Goal: Transaction & Acquisition: Purchase product/service

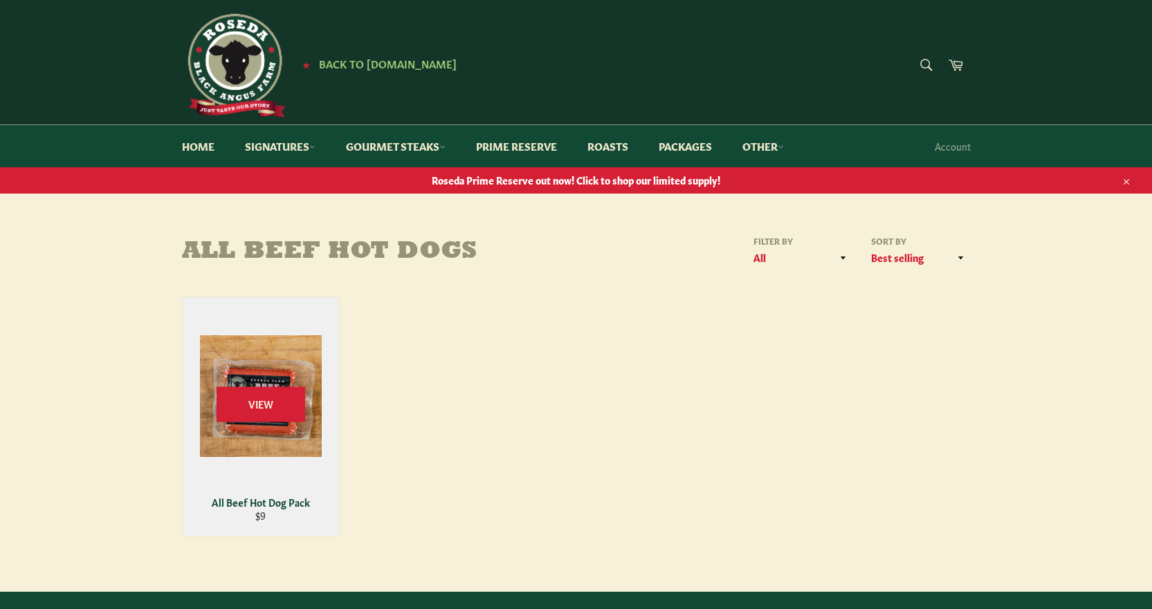
click at [312, 414] on div "View" at bounding box center [261, 416] width 156 height 239
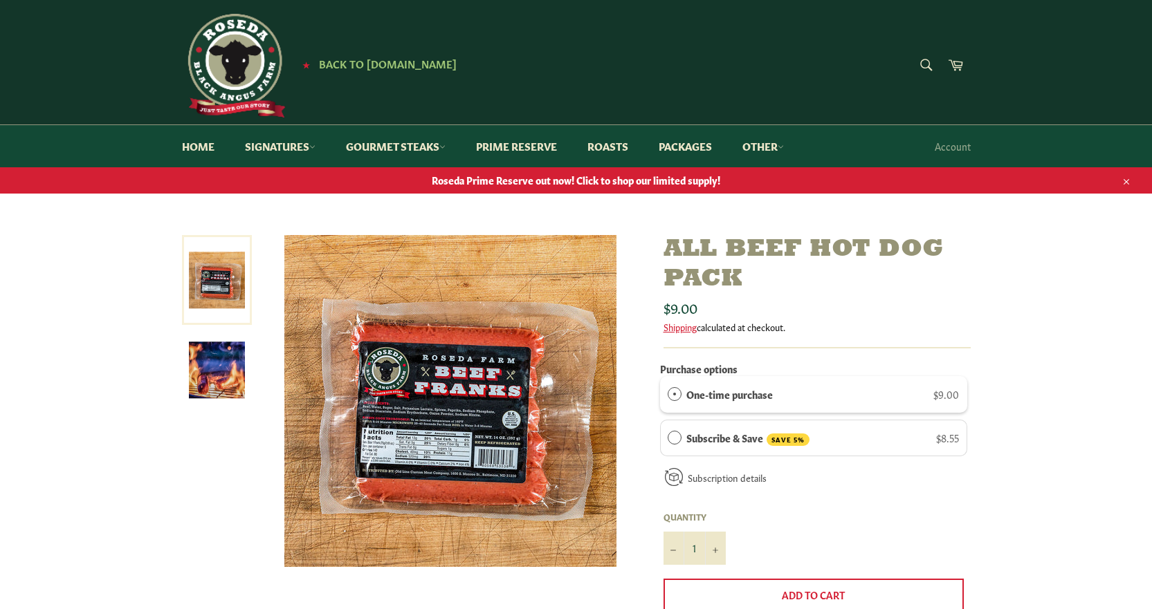
click at [463, 429] on img at bounding box center [450, 401] width 332 height 332
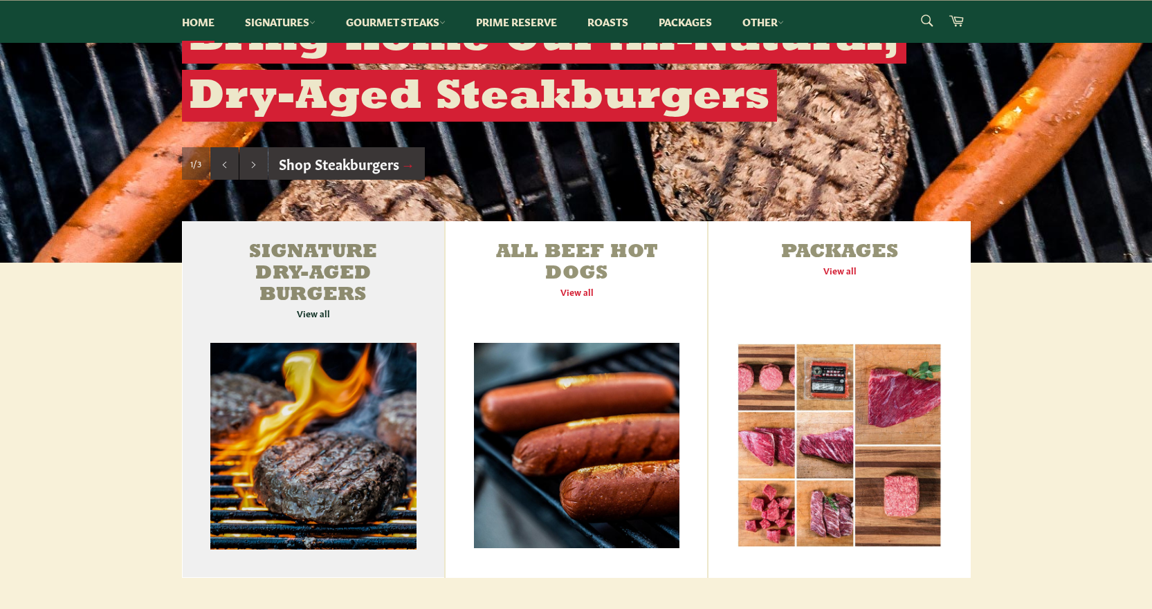
click at [308, 413] on link "Signature Dry-Aged Burgers View all" at bounding box center [313, 399] width 263 height 357
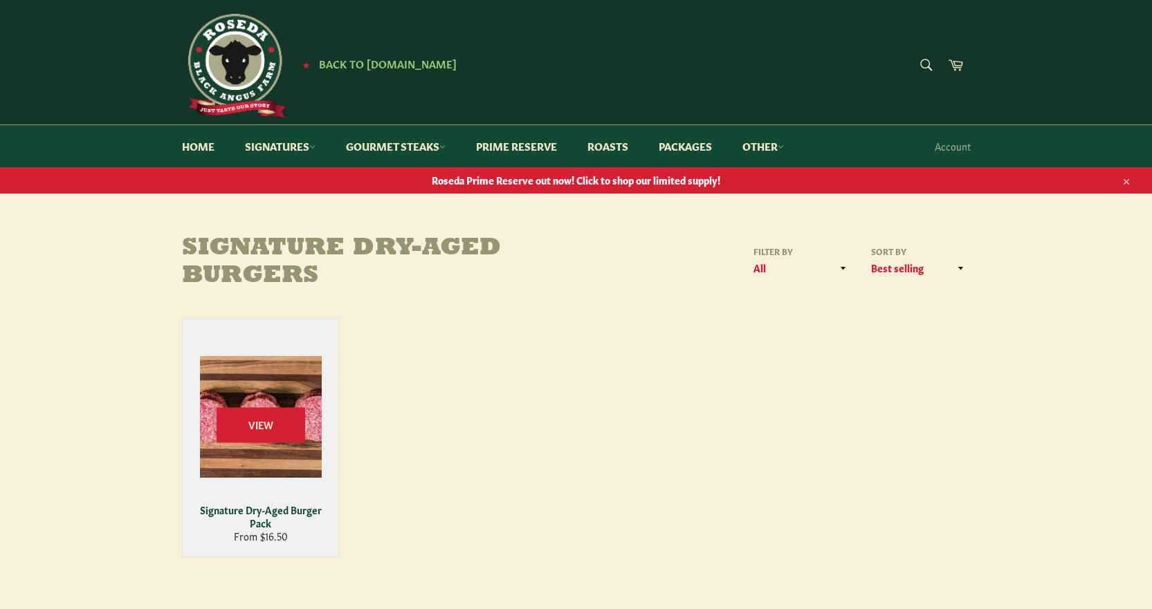
click at [250, 404] on div "View" at bounding box center [261, 437] width 156 height 239
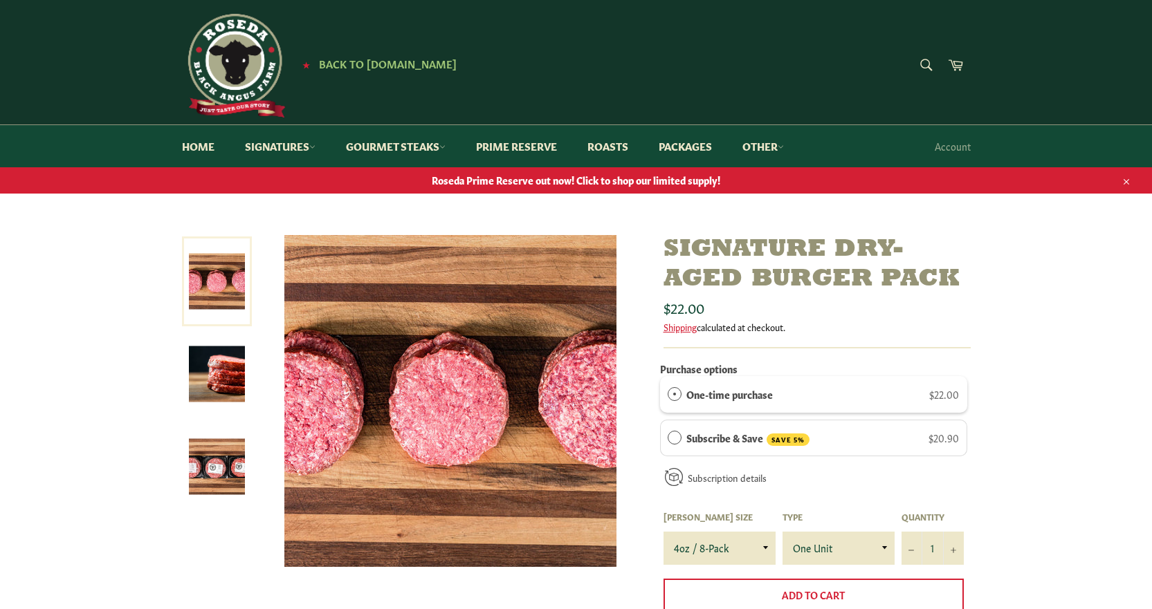
click at [230, 377] on img at bounding box center [217, 375] width 56 height 56
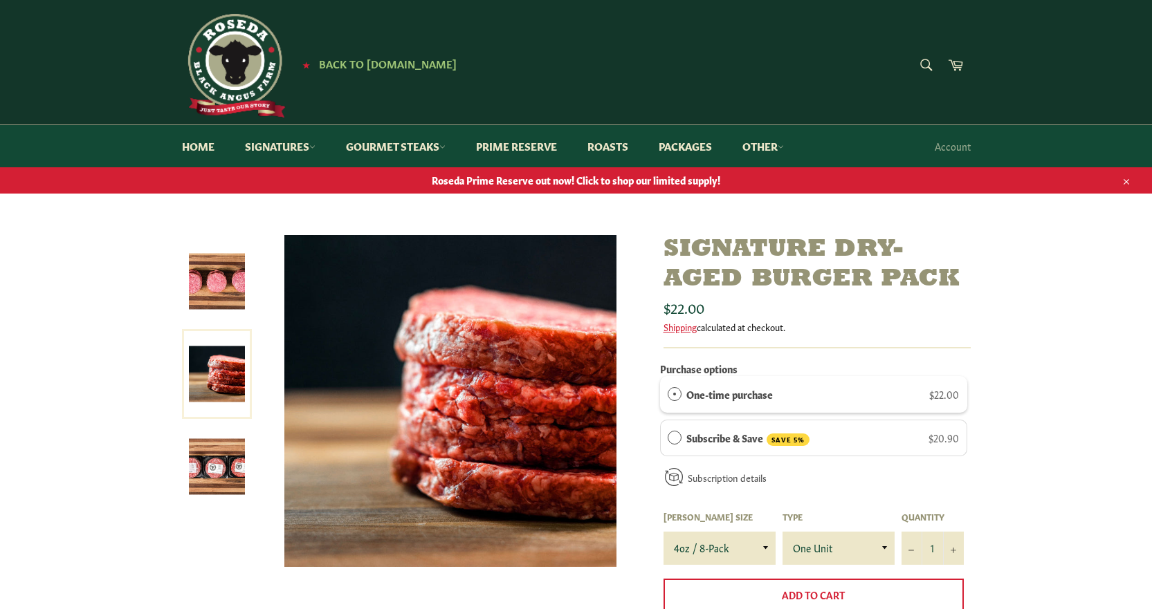
click at [227, 439] on img at bounding box center [217, 467] width 56 height 56
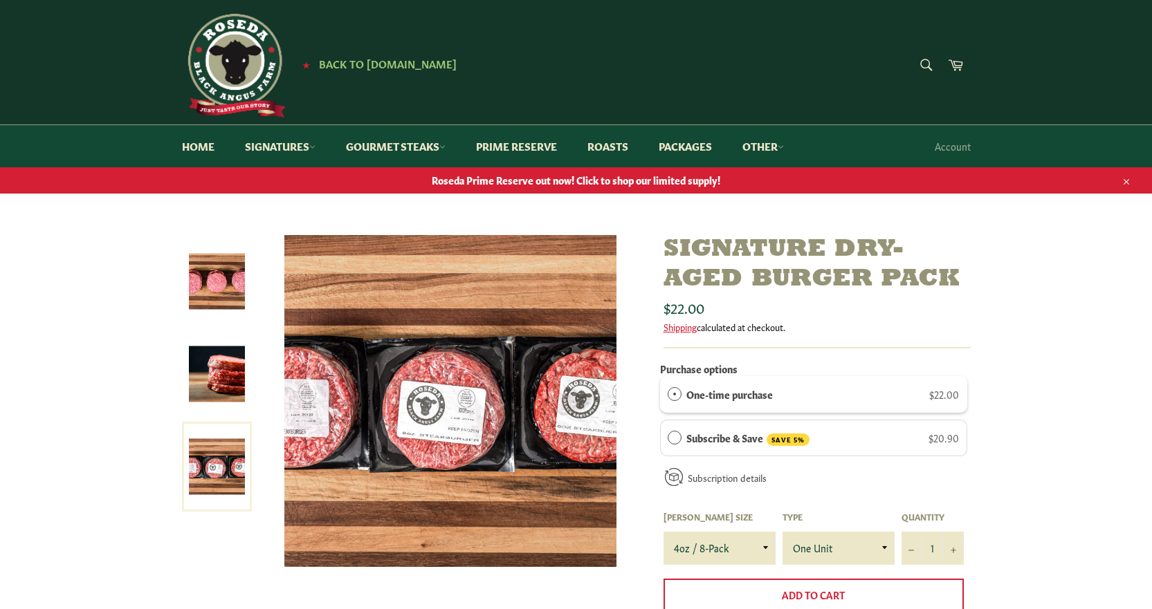
click at [207, 474] on link at bounding box center [217, 467] width 70 height 90
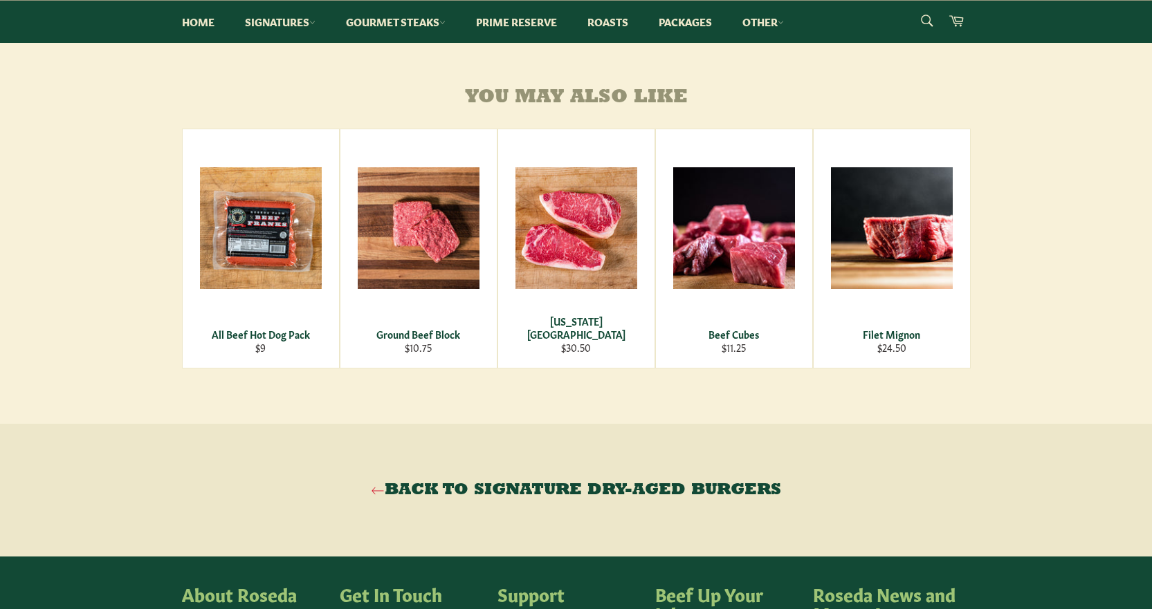
scroll to position [761, 0]
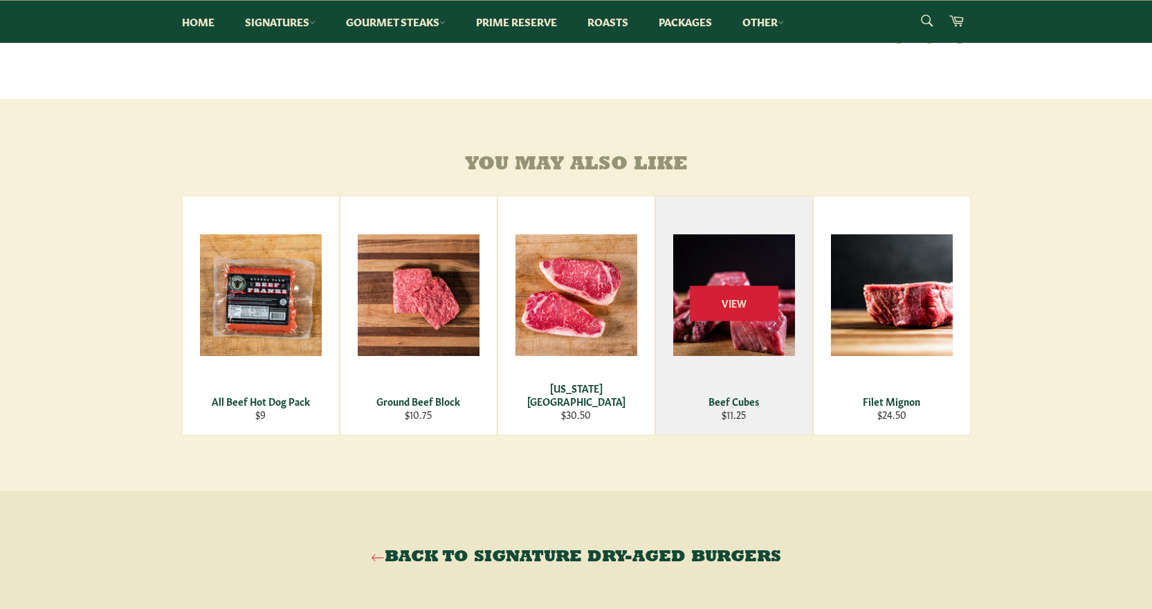
click at [734, 356] on div "View" at bounding box center [734, 315] width 156 height 239
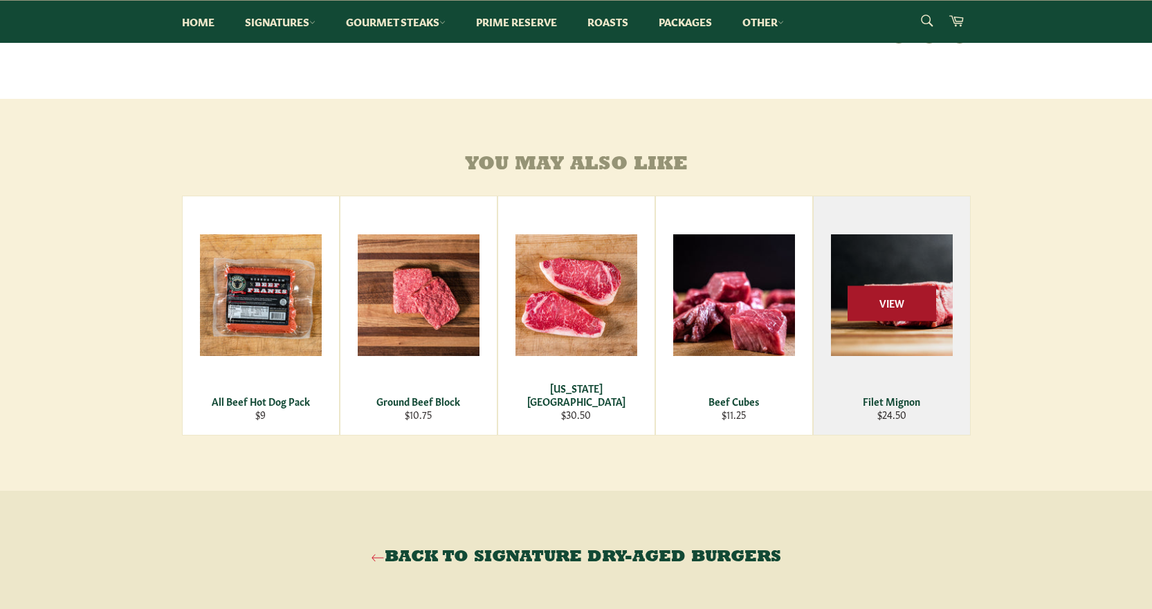
click at [897, 310] on span "View" at bounding box center [891, 303] width 89 height 35
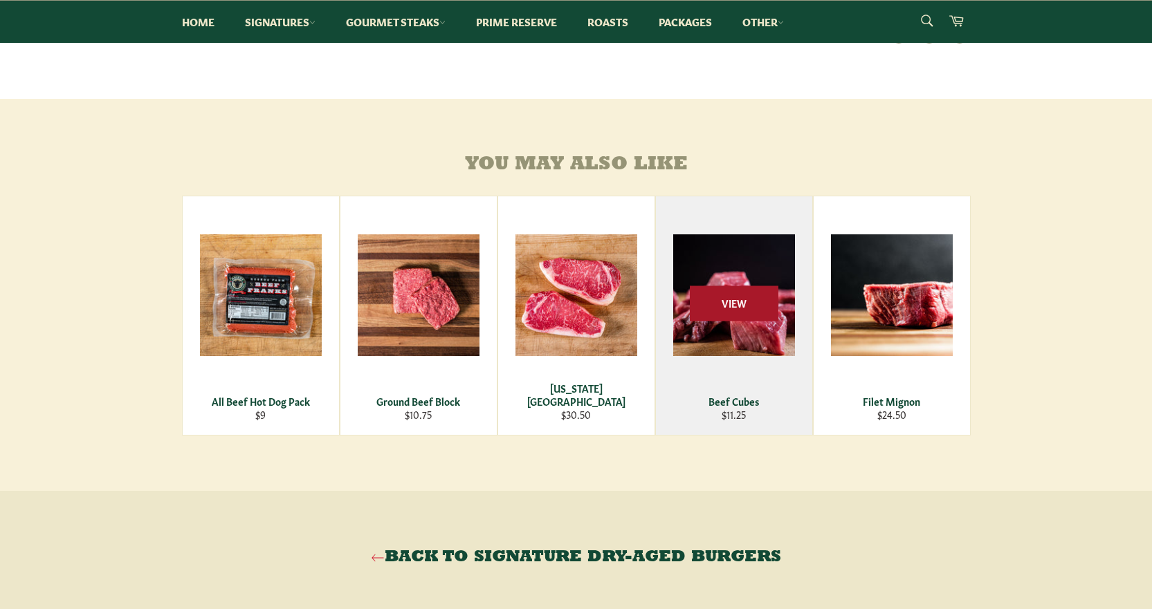
click at [744, 321] on span "View" at bounding box center [734, 303] width 89 height 35
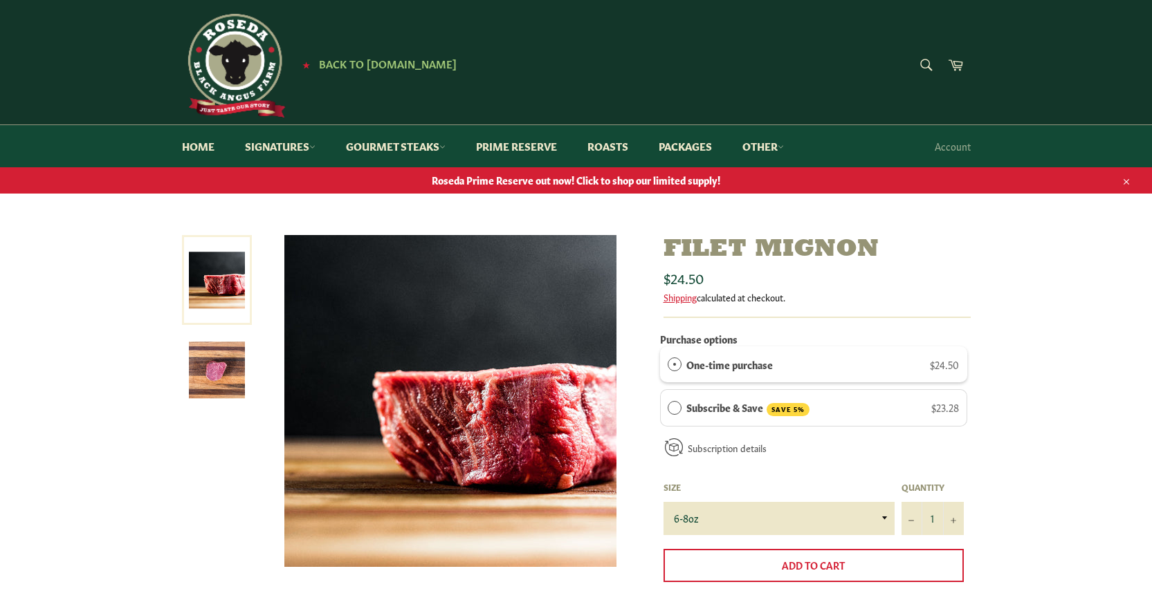
click at [220, 371] on img at bounding box center [217, 370] width 56 height 56
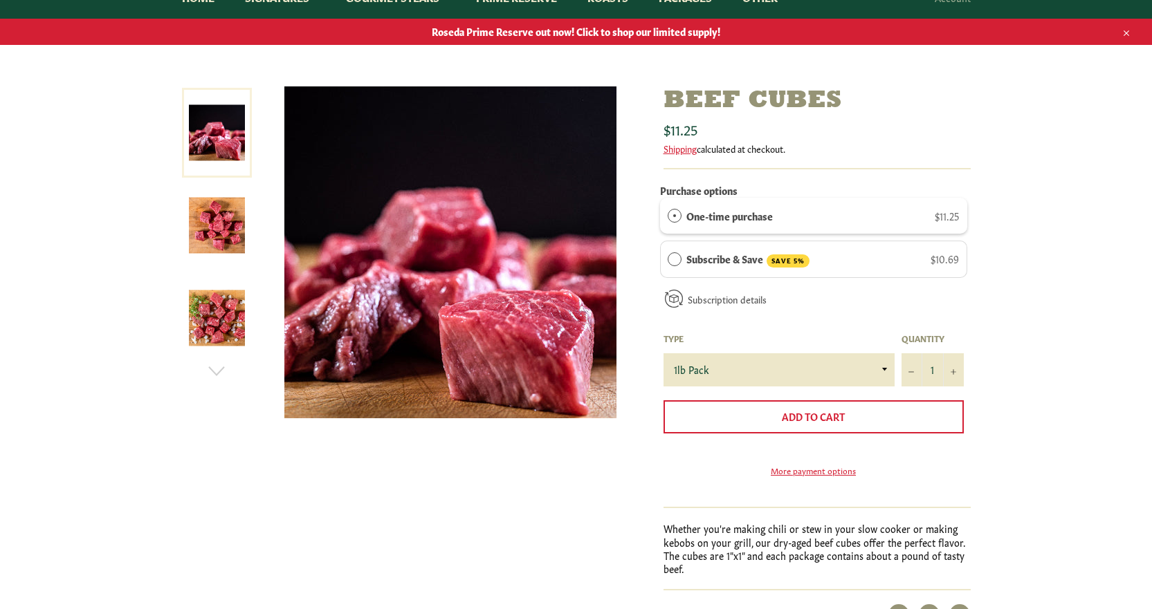
scroll to position [208, 0]
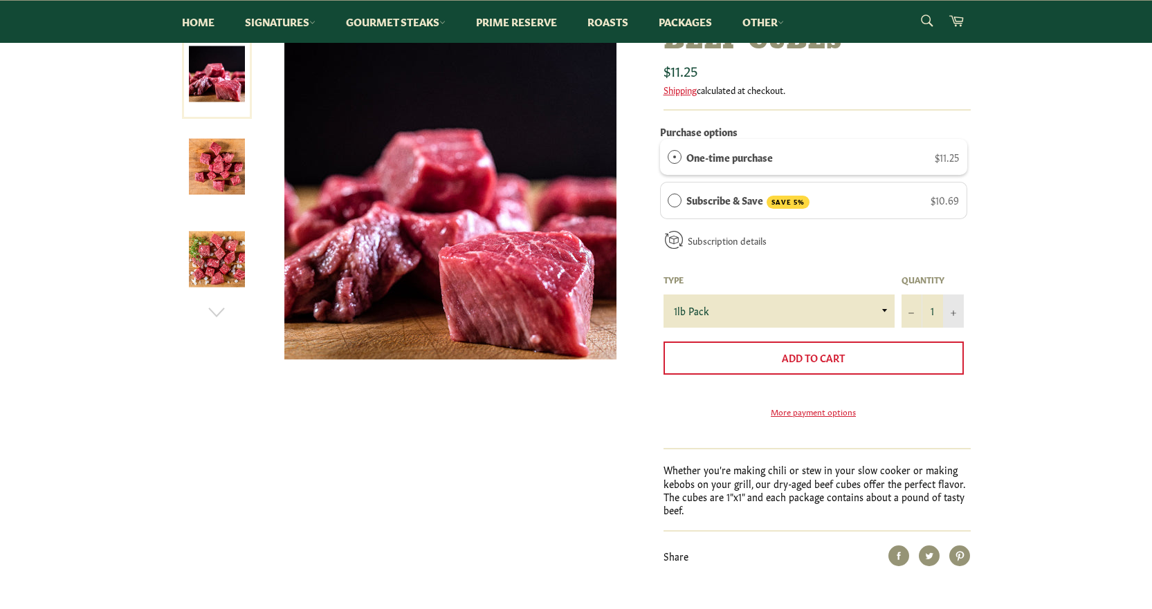
click at [948, 309] on button "+" at bounding box center [953, 311] width 21 height 33
type input "5"
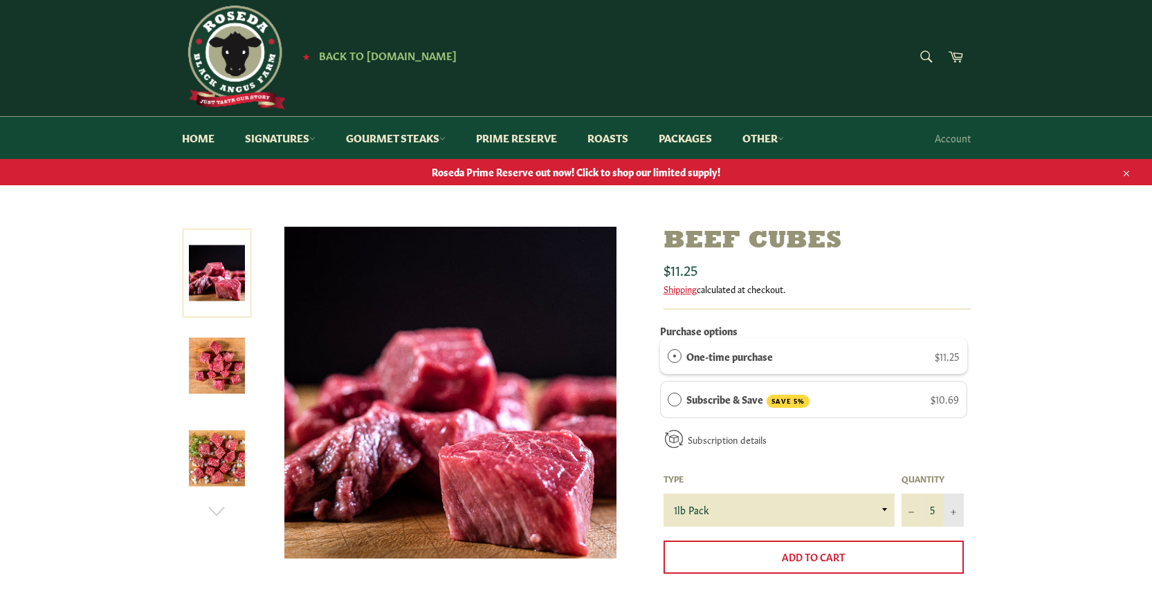
scroll to position [0, 0]
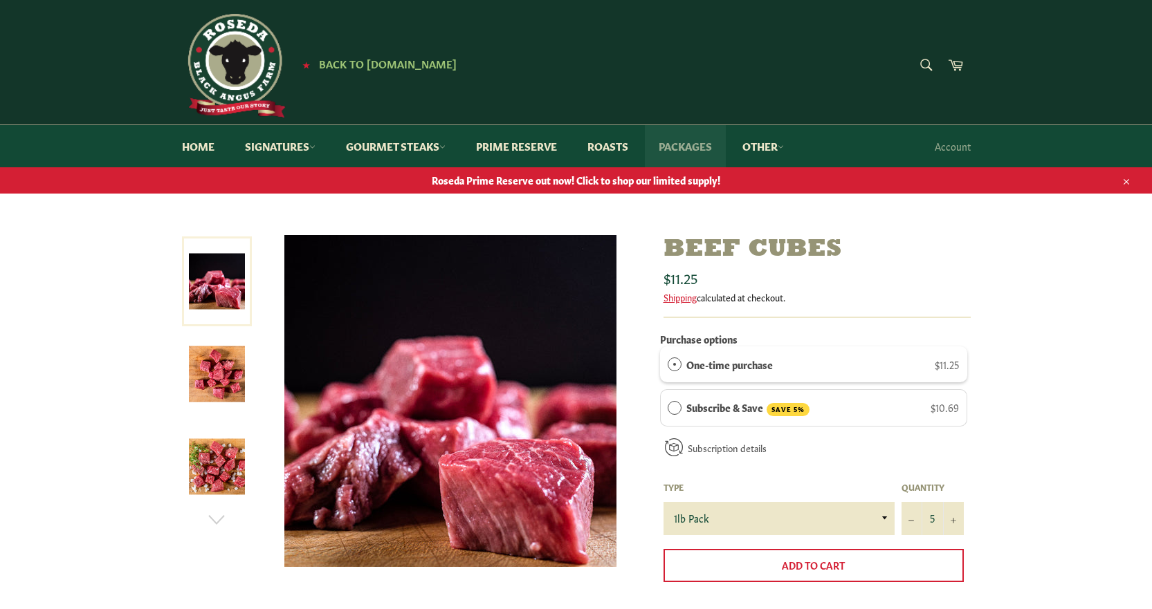
click at [695, 147] on link "Packages" at bounding box center [685, 146] width 81 height 42
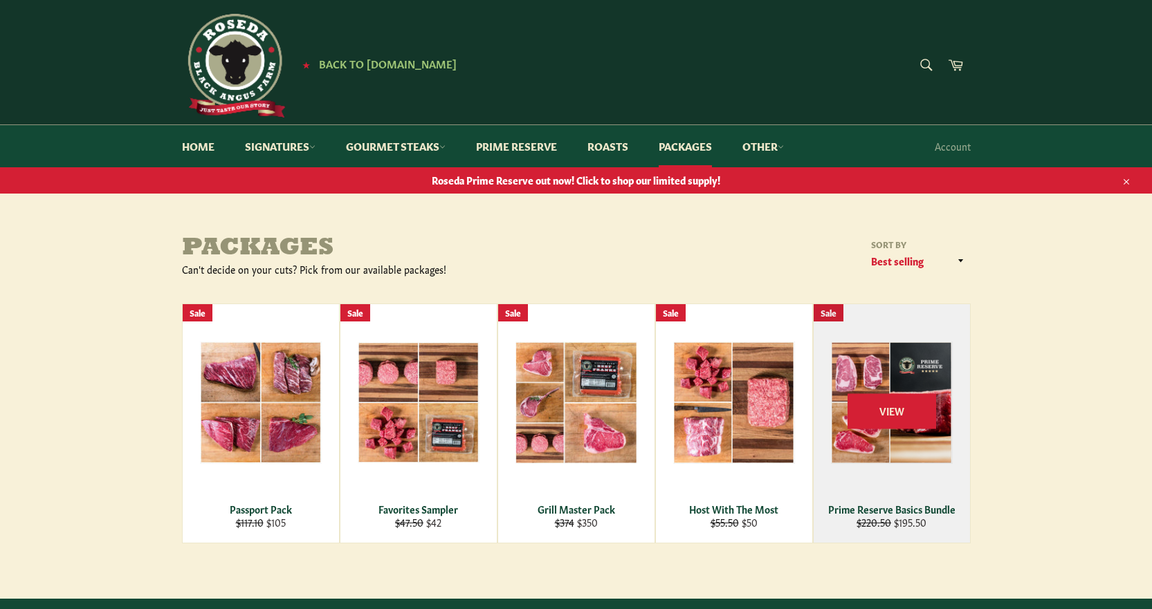
click at [910, 378] on div "View" at bounding box center [892, 423] width 156 height 239
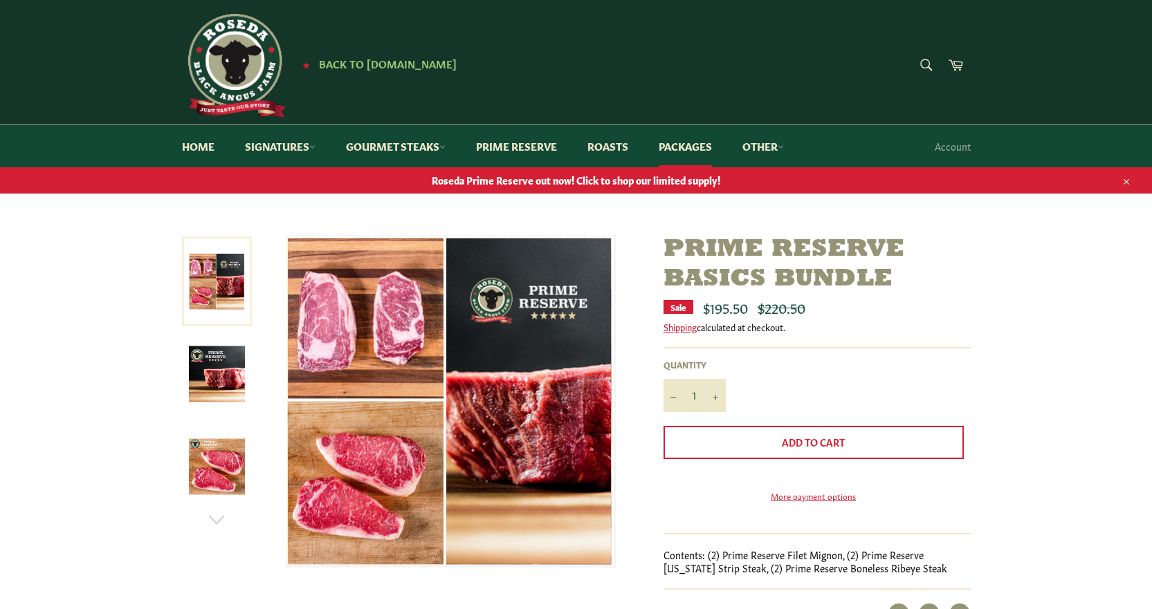
click at [219, 364] on img at bounding box center [217, 375] width 56 height 56
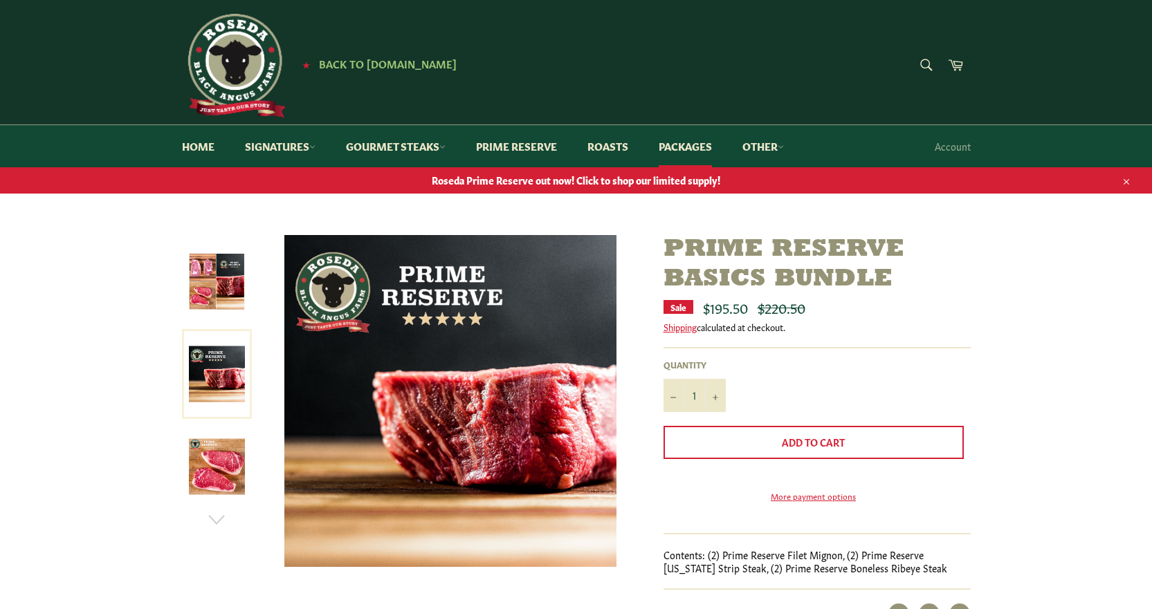
click at [206, 466] on img at bounding box center [217, 467] width 56 height 56
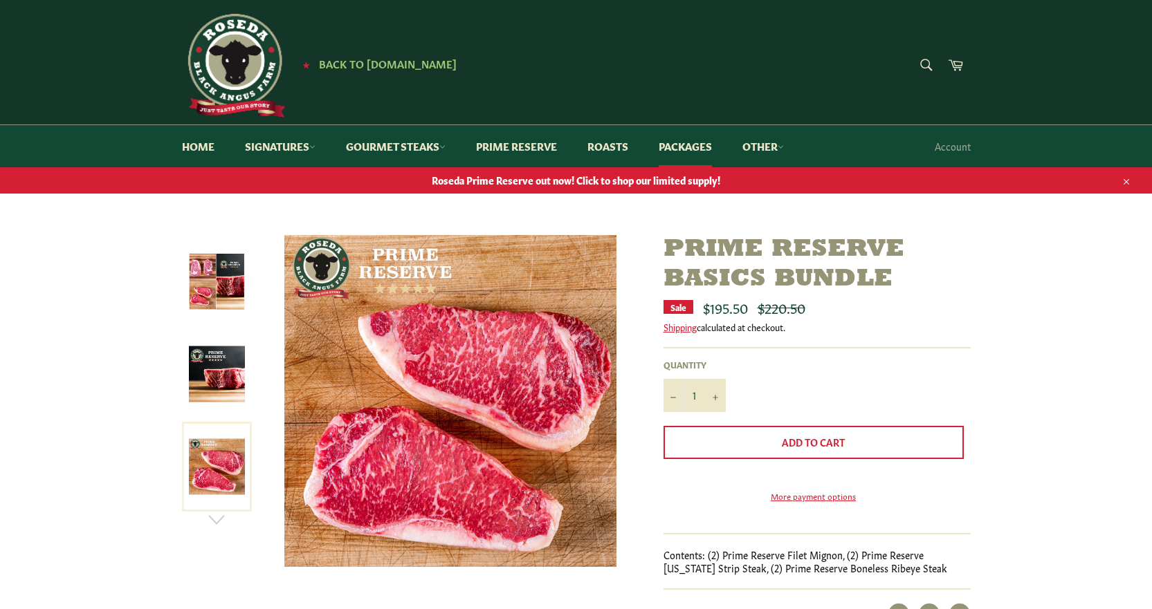
click at [213, 306] on img at bounding box center [217, 282] width 56 height 57
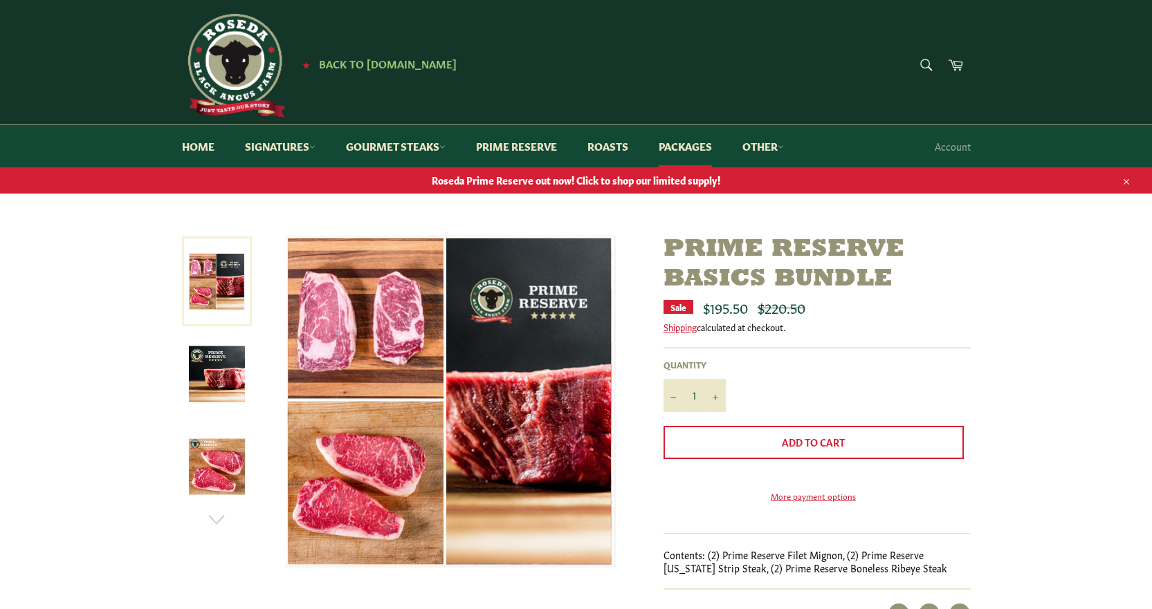
click at [223, 386] on img at bounding box center [217, 375] width 56 height 56
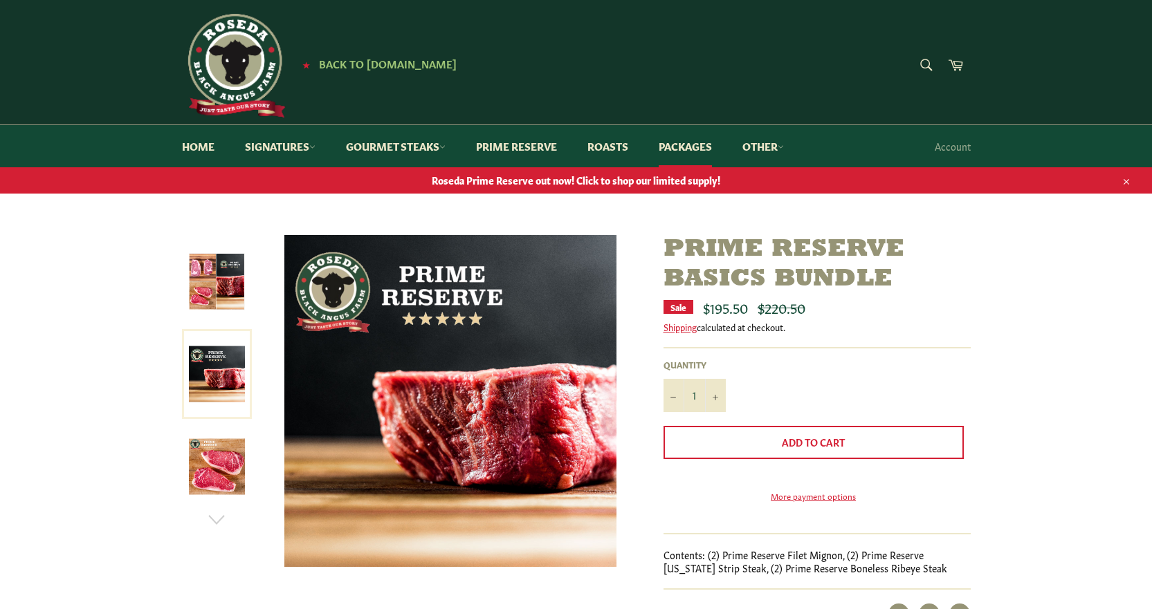
click at [227, 283] on img at bounding box center [217, 282] width 56 height 57
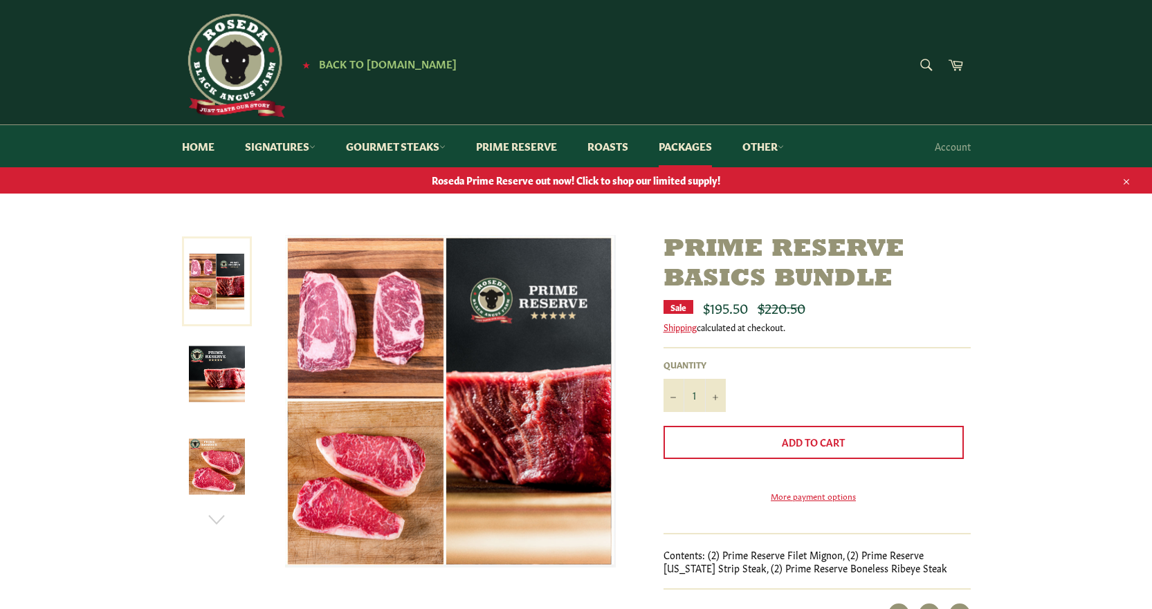
click at [187, 46] on img at bounding box center [234, 66] width 104 height 104
